Goal: Task Accomplishment & Management: Use online tool/utility

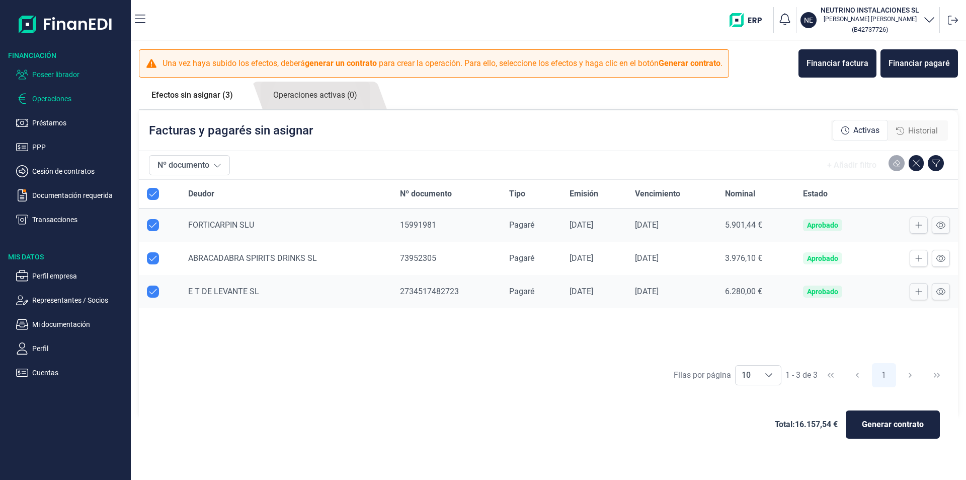
click at [50, 72] on p "Poseer librador" at bounding box center [79, 74] width 95 height 12
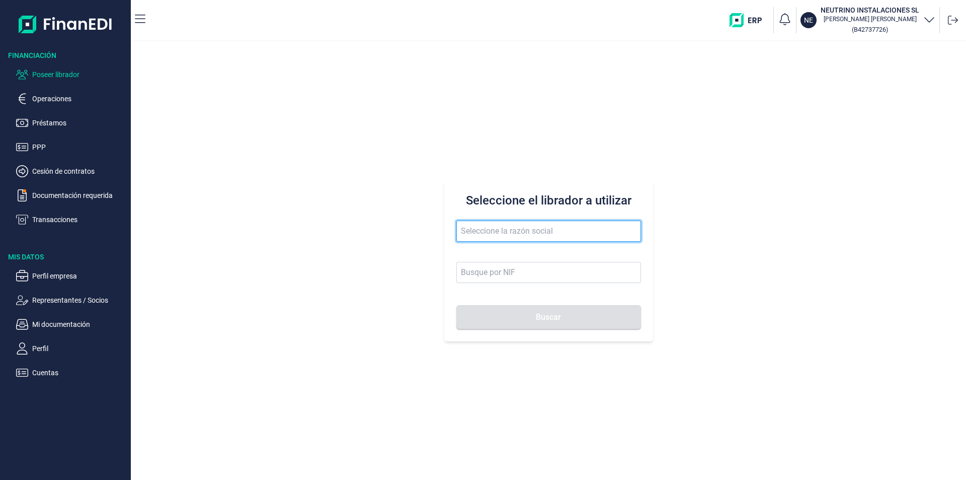
click at [473, 231] on input "text" at bounding box center [548, 230] width 185 height 21
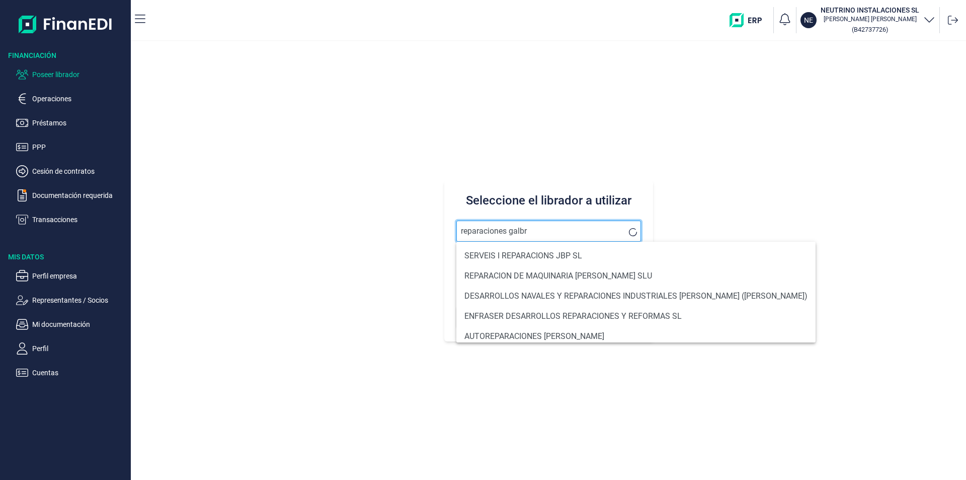
type input "reparaciones galbri"
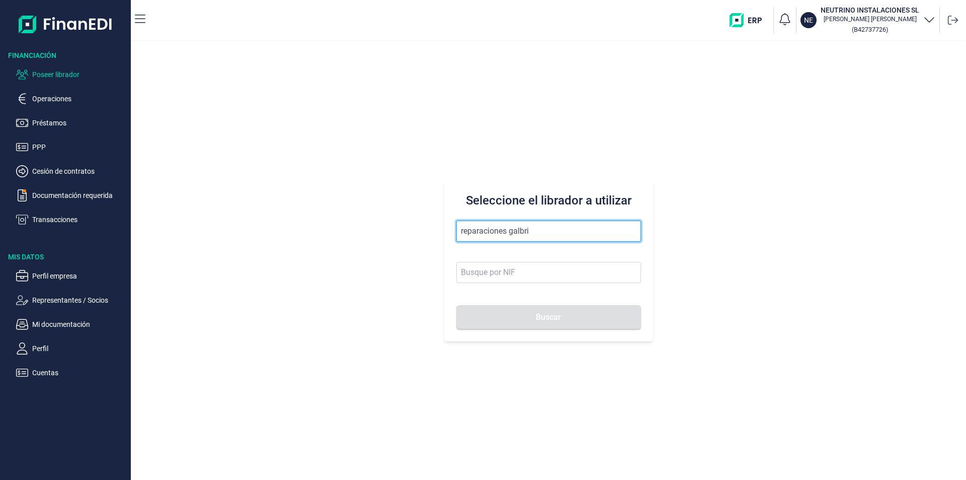
drag, startPoint x: 546, startPoint y: 230, endPoint x: 447, endPoint y: 230, distance: 99.1
click at [447, 230] on div "Seleccione el librador a utilizar reparaciones galbri Buscar" at bounding box center [548, 260] width 209 height 161
type input "enico gestion"
drag, startPoint x: 514, startPoint y: 232, endPoint x: 454, endPoint y: 231, distance: 60.4
click at [454, 231] on div "Seleccione el librador a utilizar enico gestion Buscar" at bounding box center [548, 260] width 209 height 161
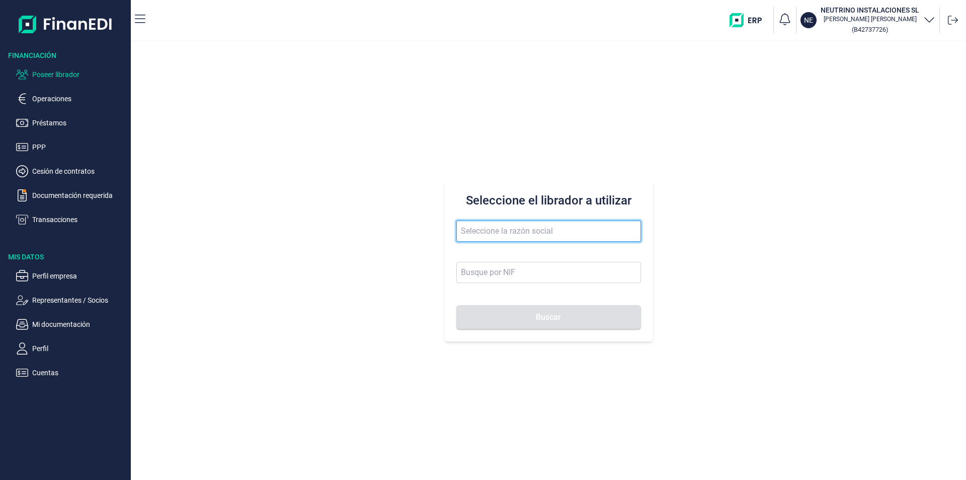
click at [476, 230] on input "text" at bounding box center [548, 230] width 185 height 21
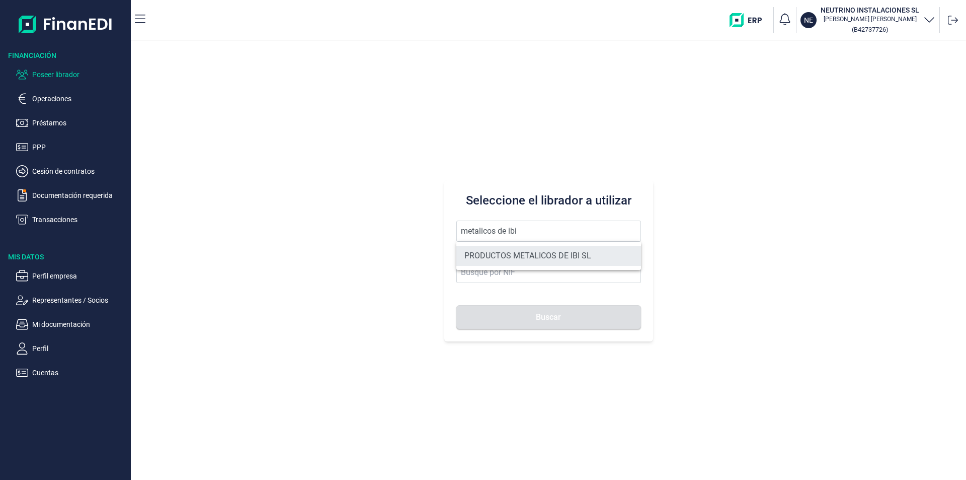
click at [487, 257] on li "PRODUCTOS METALICOS DE IBI SL" at bounding box center [548, 256] width 185 height 20
type input "PRODUCTOS METALICOS DE IBI SL"
type input "B54487491"
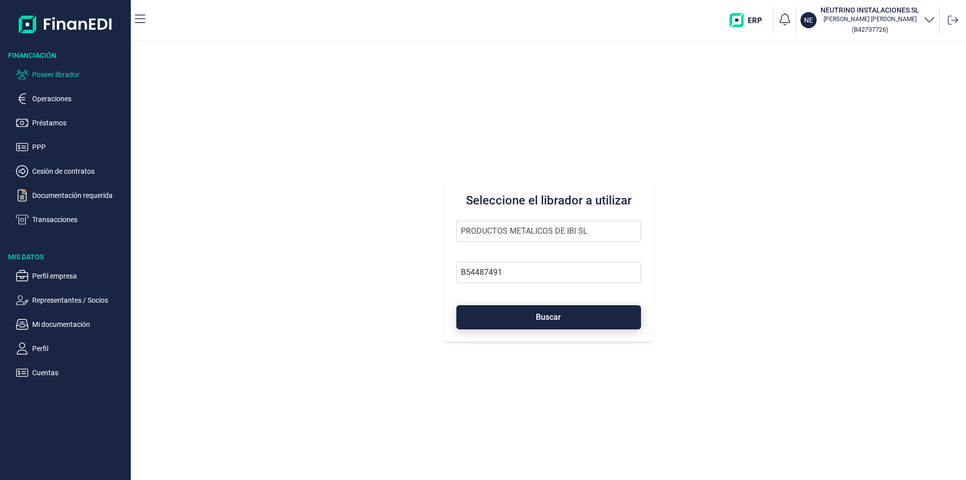
click at [535, 320] on button "Buscar" at bounding box center [548, 317] width 185 height 24
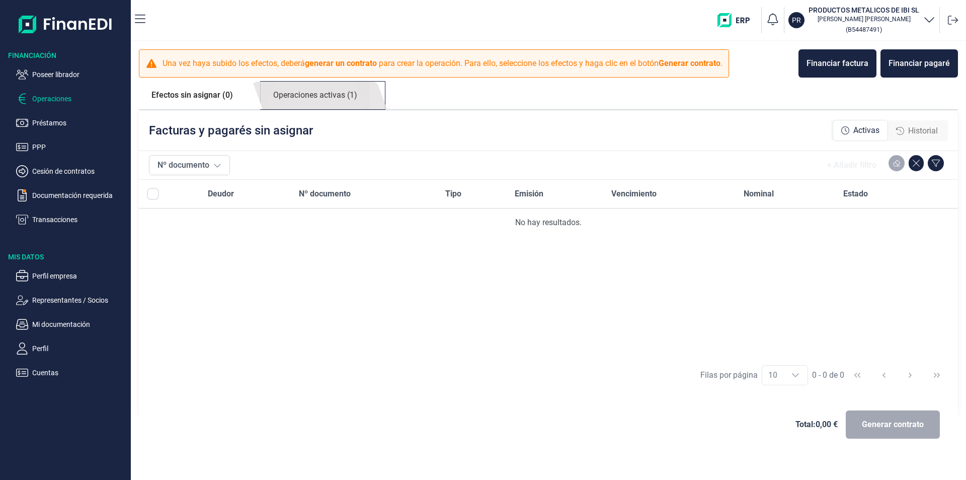
click at [335, 97] on link "Operaciones activas (1)" at bounding box center [315, 96] width 109 height 28
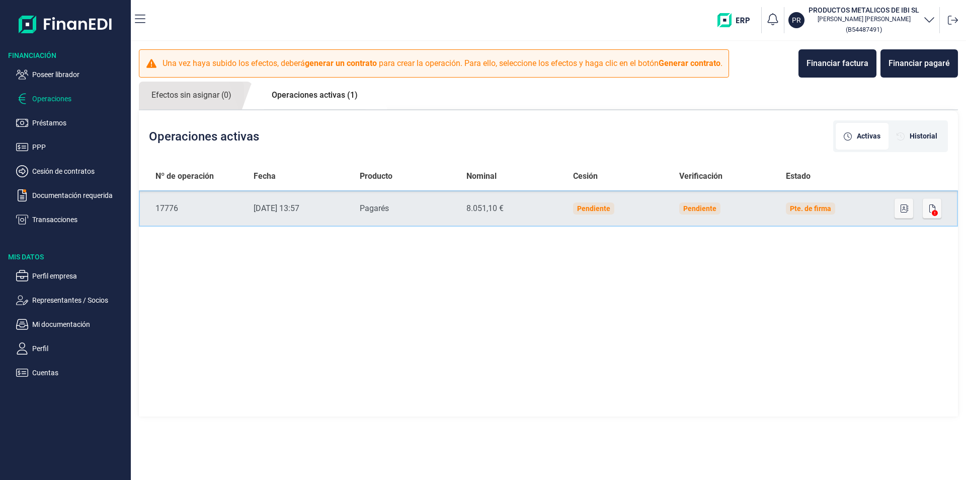
click at [878, 210] on td "Pte. de firma" at bounding box center [831, 208] width 107 height 36
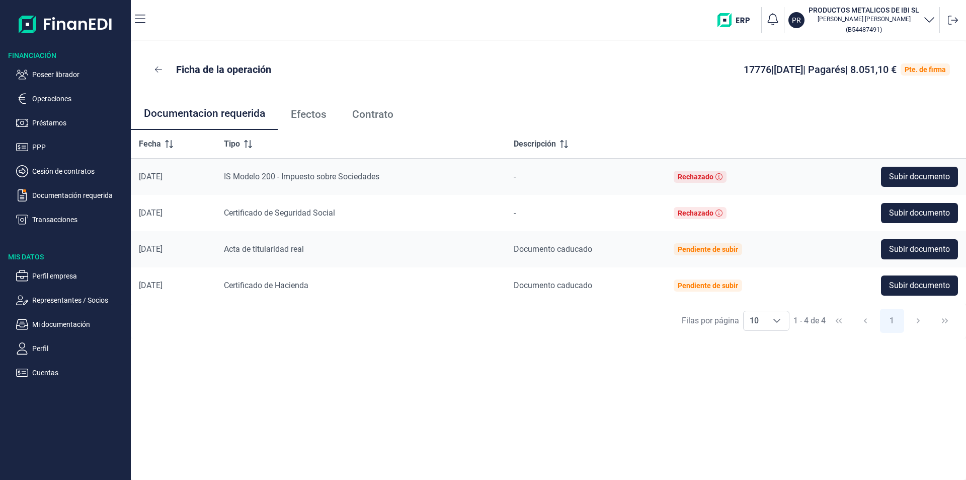
click at [320, 115] on span "Efectos" at bounding box center [309, 114] width 36 height 11
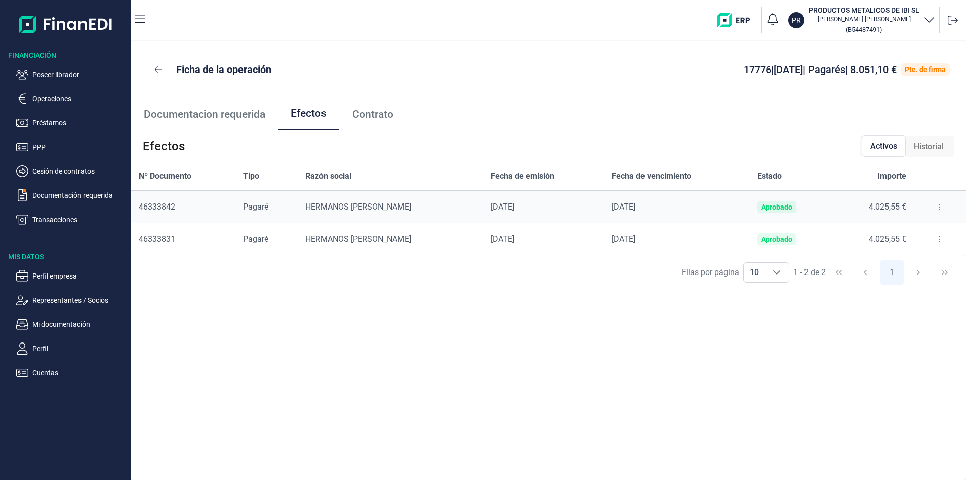
click at [939, 206] on icon at bounding box center [940, 207] width 2 height 8
click at [57, 75] on p "Poseer librador" at bounding box center [79, 74] width 95 height 12
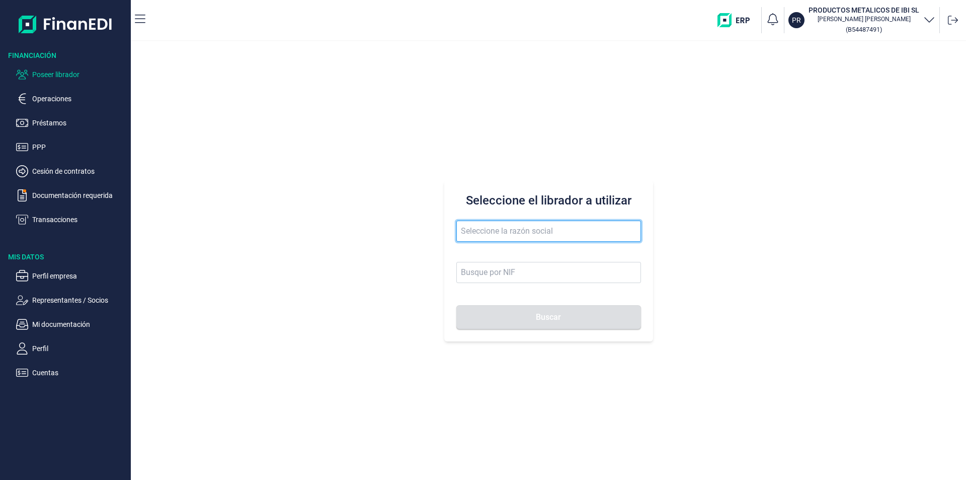
click at [471, 225] on input "text" at bounding box center [548, 230] width 185 height 21
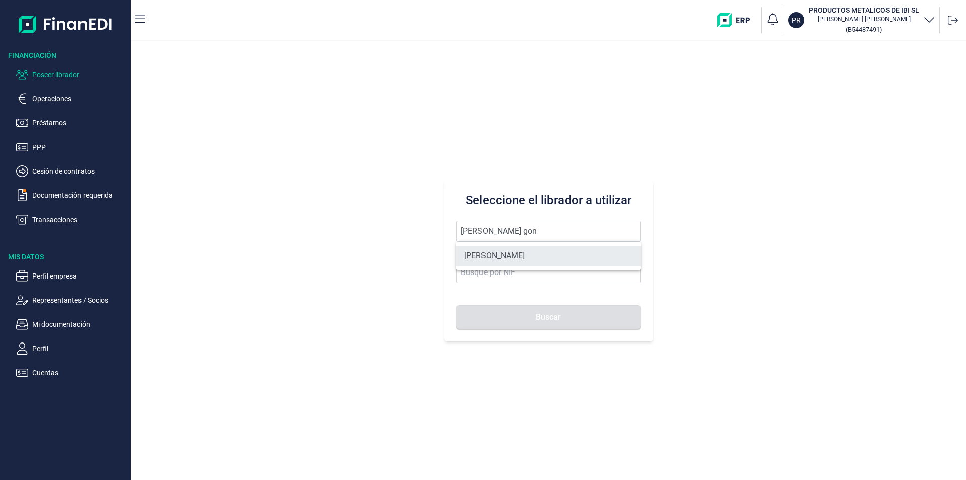
click at [527, 253] on li "[PERSON_NAME]" at bounding box center [548, 256] width 185 height 20
type input "[PERSON_NAME]"
type input "60520338R"
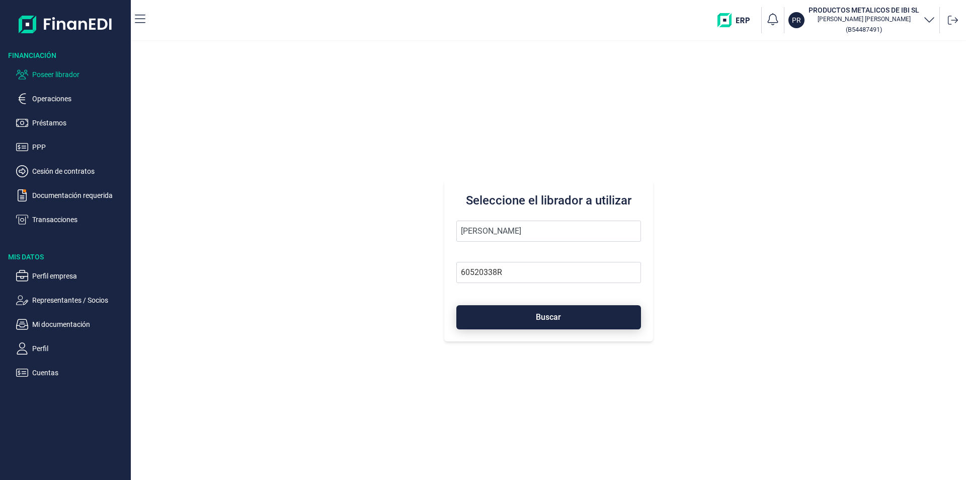
click at [547, 315] on span "Buscar" at bounding box center [548, 317] width 25 height 8
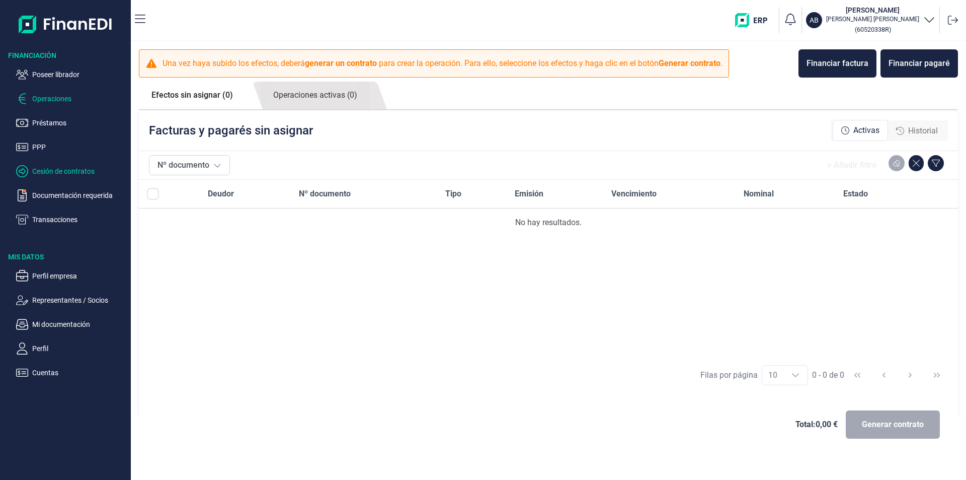
click at [58, 170] on p "Cesión de contratos" at bounding box center [79, 171] width 95 height 12
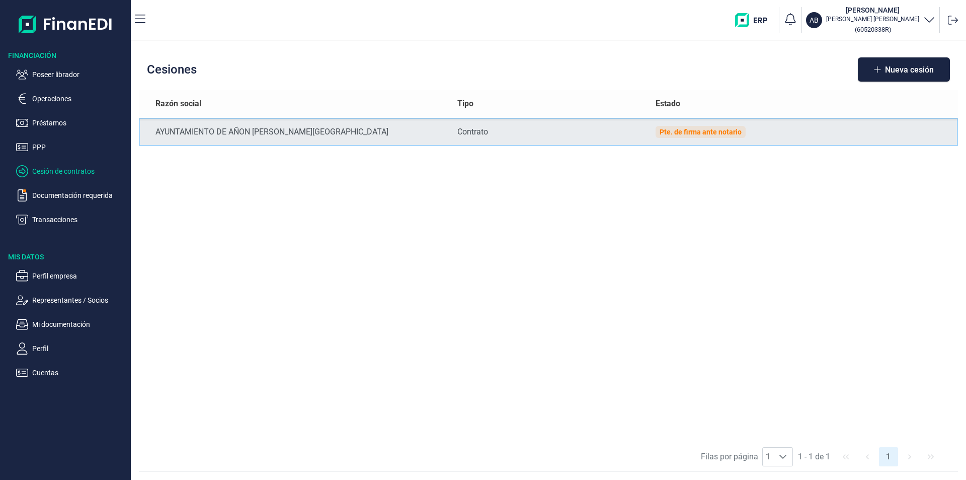
click at [723, 137] on div "Pte. de firma ante notario" at bounding box center [701, 132] width 90 height 12
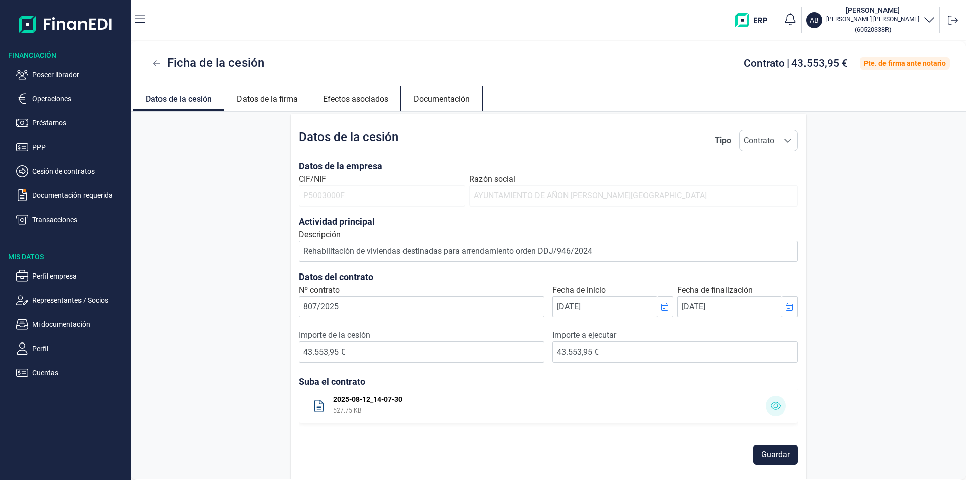
click at [420, 100] on link "Documentación" at bounding box center [442, 98] width 82 height 24
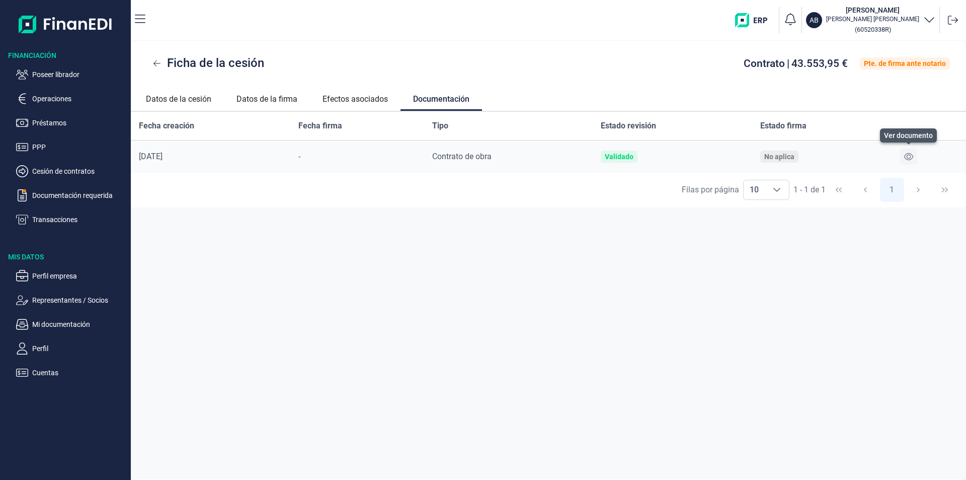
click at [912, 154] on icon at bounding box center [908, 156] width 9 height 8
